Goal: Task Accomplishment & Management: Use online tool/utility

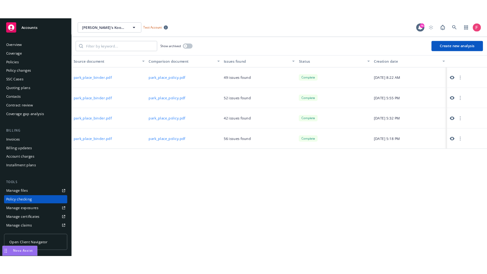
scroll to position [78, 0]
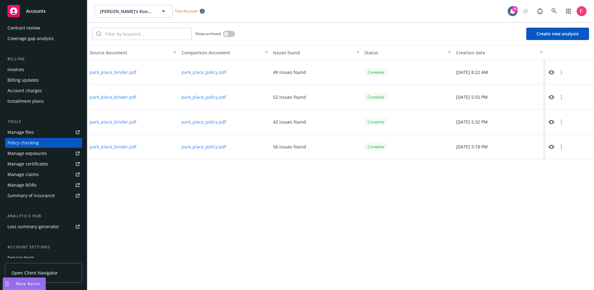
click at [546, 34] on button "Create new analysis" at bounding box center [557, 34] width 63 height 12
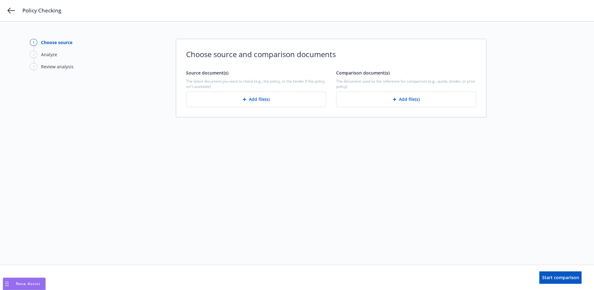
click at [227, 103] on button "Add file(s)" at bounding box center [256, 100] width 140 height 16
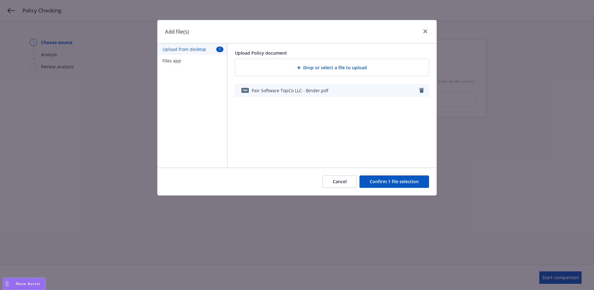
click at [396, 184] on button "Confirm 1 file selection" at bounding box center [394, 182] width 70 height 12
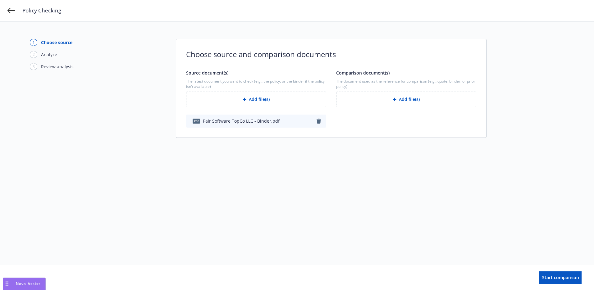
click at [406, 101] on button "Add file(s)" at bounding box center [406, 100] width 140 height 16
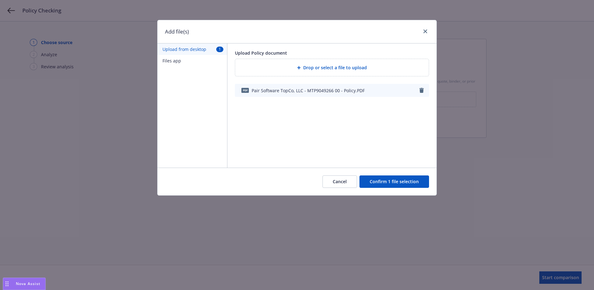
click at [385, 185] on button "Confirm 1 file selection" at bounding box center [394, 182] width 70 height 12
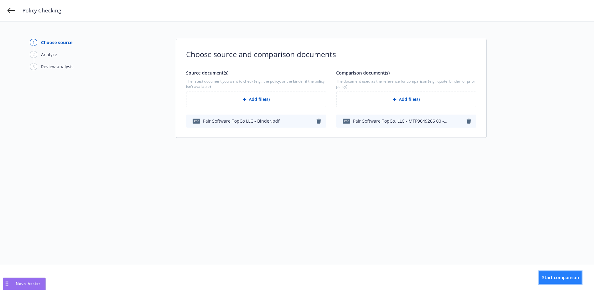
click at [563, 278] on span "Start comparison" at bounding box center [560, 278] width 37 height 6
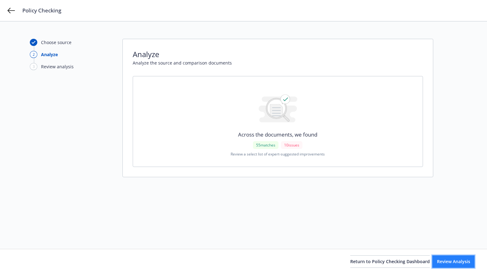
click at [447, 262] on span "Review Analysis" at bounding box center [453, 262] width 33 height 6
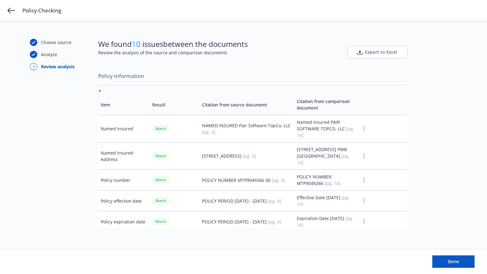
click at [98, 90] on div at bounding box center [252, 91] width 309 height 7
